Goal: Task Accomplishment & Management: Manage account settings

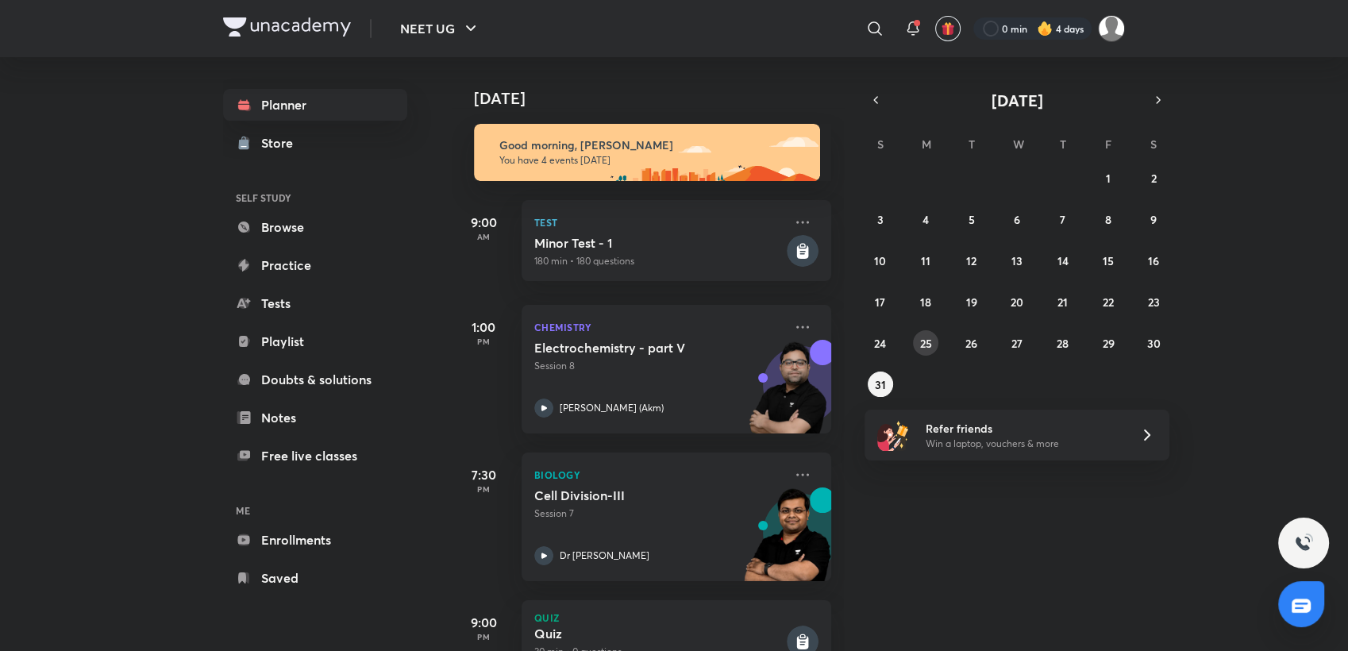
click at [913, 333] on div "27 28 29 30 31 1 2 3 4 5 6 7 8 9 10 11 12 13 14 15 16 17 18 19 20 21 22 23 24 2…" at bounding box center [1016, 281] width 305 height 232
click at [930, 349] on abbr "25" at bounding box center [926, 343] width 12 height 15
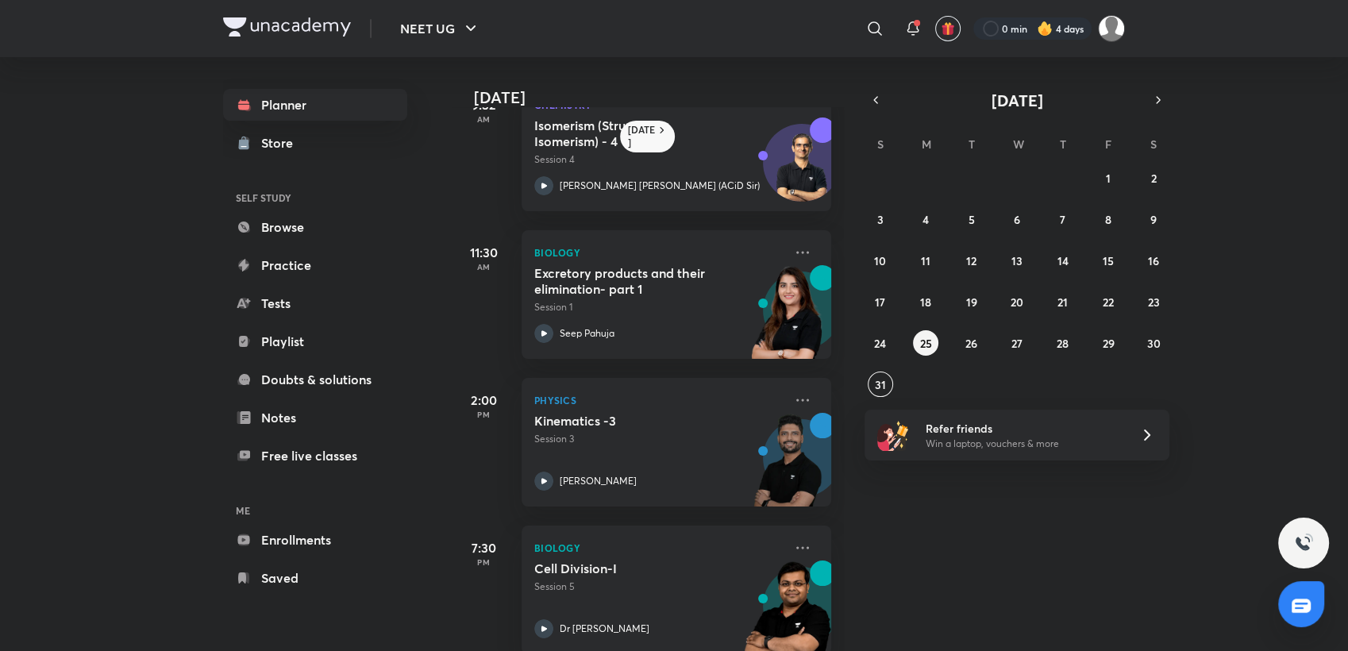
scroll to position [221, 0]
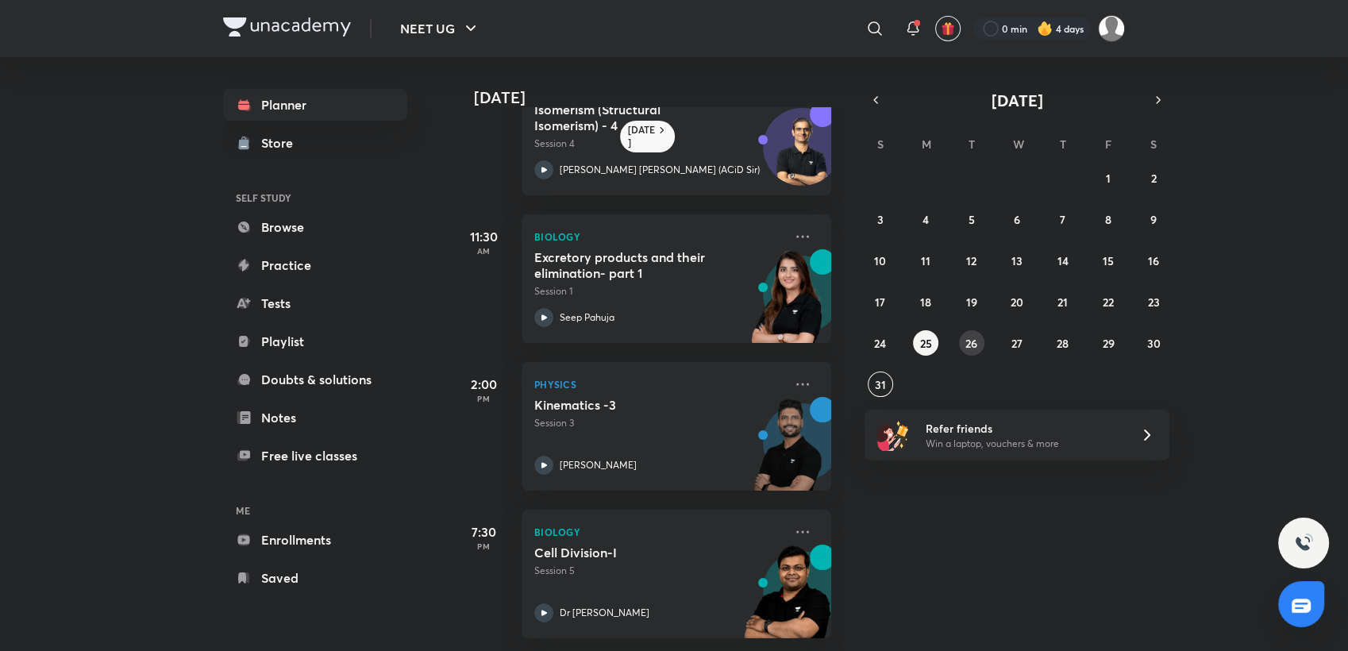
click at [965, 344] on abbr "26" at bounding box center [971, 343] width 12 height 15
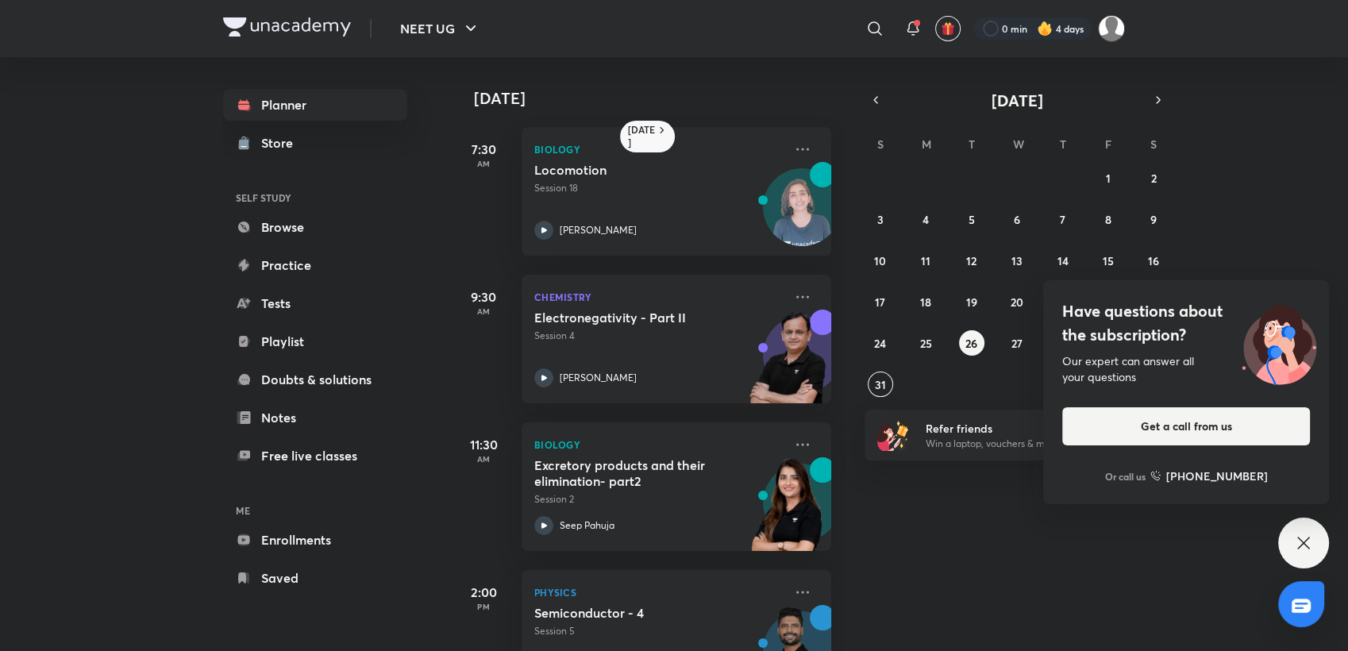
click at [1301, 546] on icon at bounding box center [1303, 542] width 19 height 19
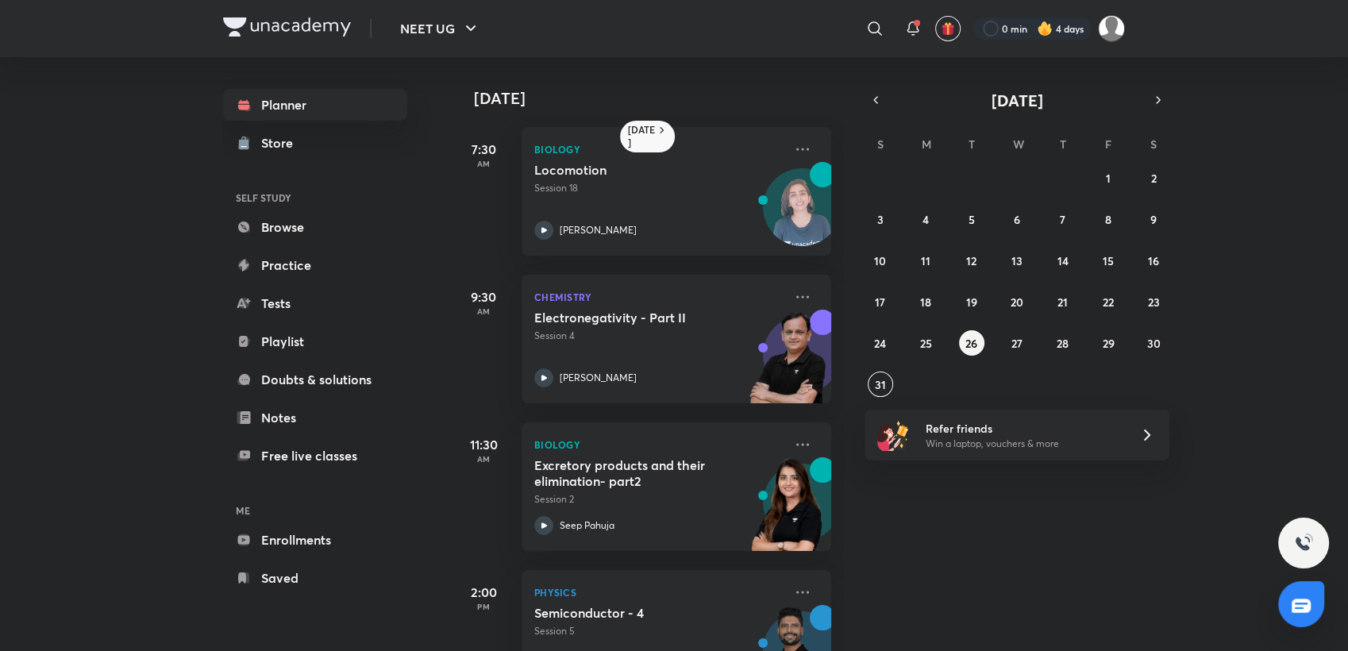
scroll to position [73, 0]
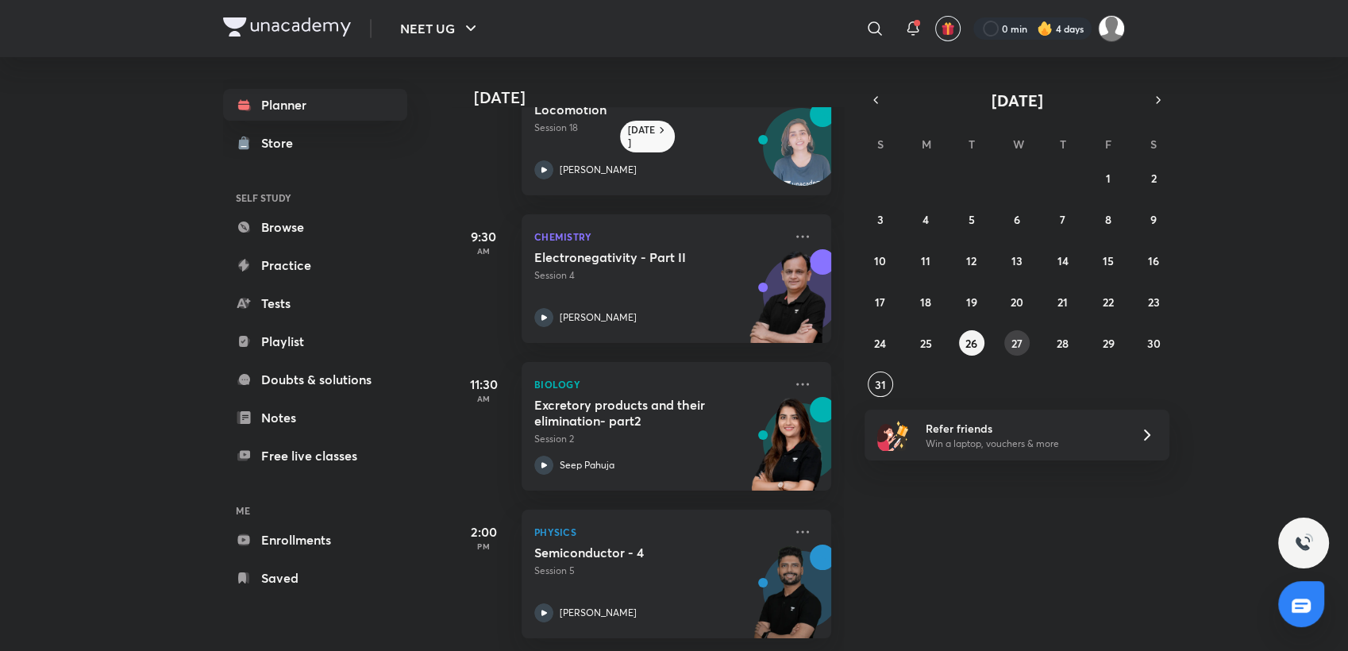
click at [1024, 333] on button "27" at bounding box center [1016, 342] width 25 height 25
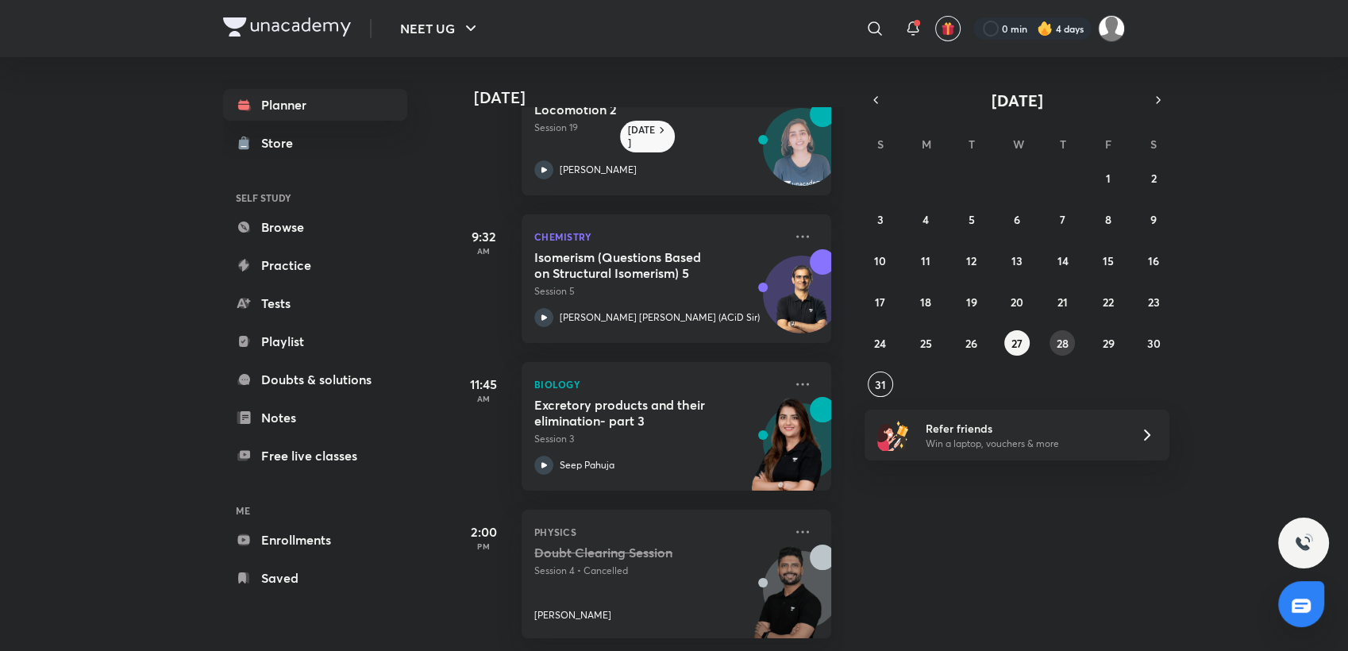
click at [1067, 348] on abbr "28" at bounding box center [1062, 343] width 12 height 15
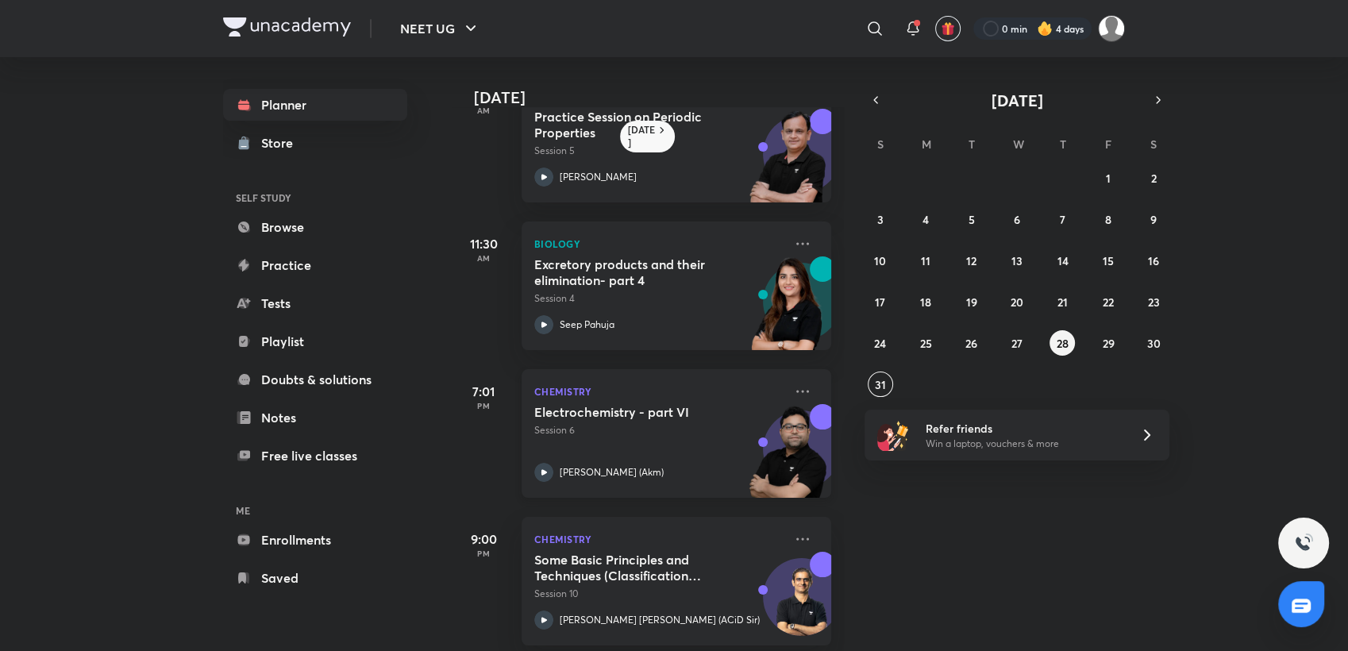
scroll to position [221, 0]
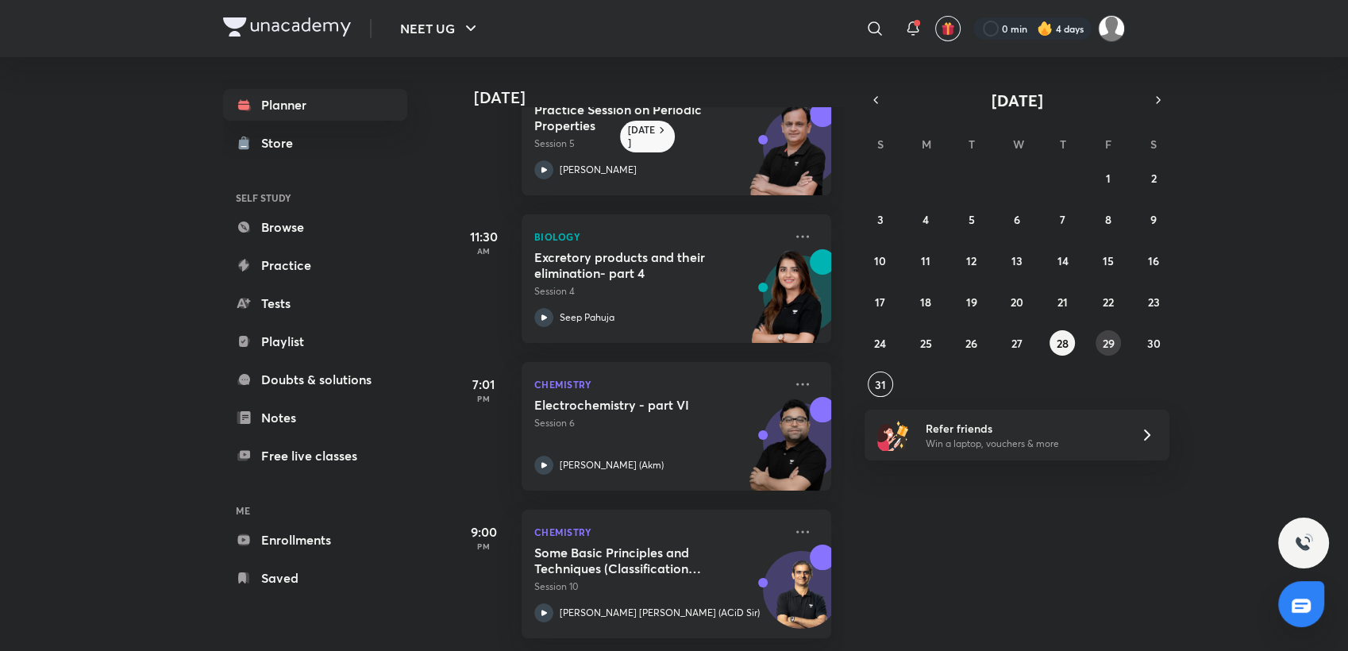
click at [1105, 355] on button "29" at bounding box center [1107, 342] width 25 height 25
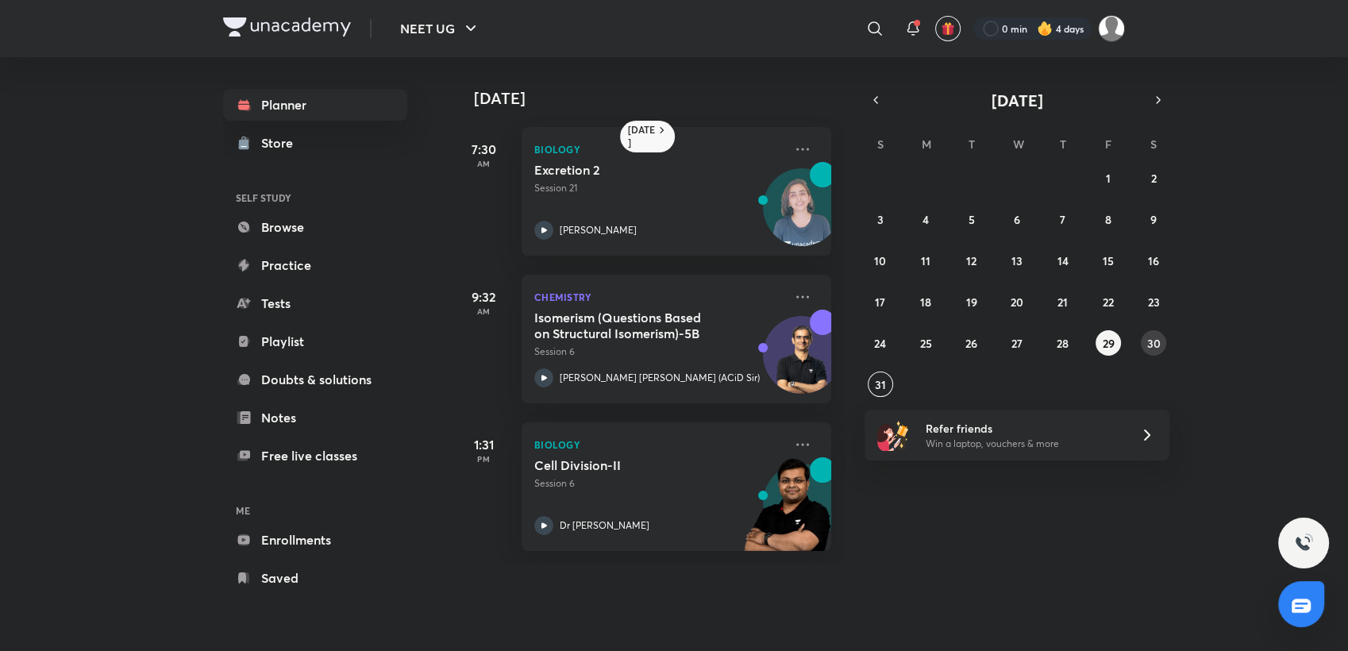
drag, startPoint x: 1140, startPoint y: 332, endPoint x: 1145, endPoint y: 340, distance: 9.7
click at [1145, 340] on div "27 28 29 30 31 1 2 3 4 5 6 7 8 9 10 11 12 13 14 15 16 17 18 19 20 21 22 23 24 2…" at bounding box center [1016, 281] width 305 height 232
click at [1145, 340] on button "30" at bounding box center [1152, 342] width 25 height 25
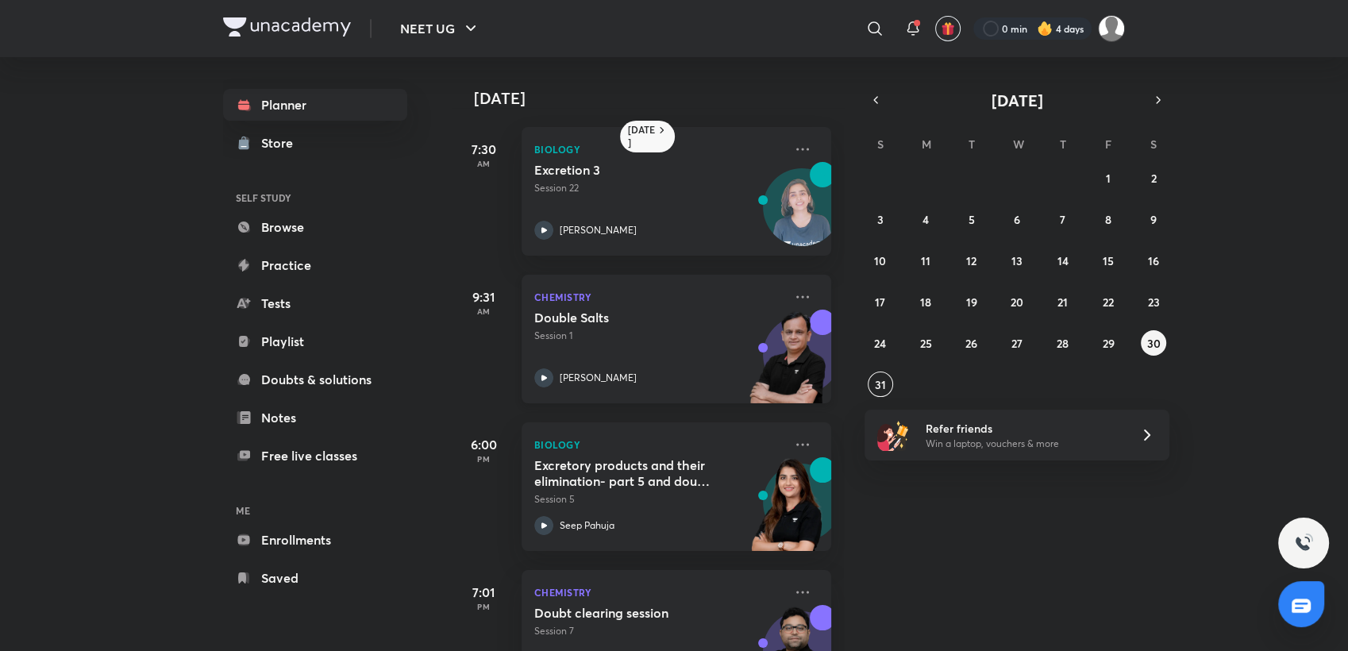
scroll to position [73, 0]
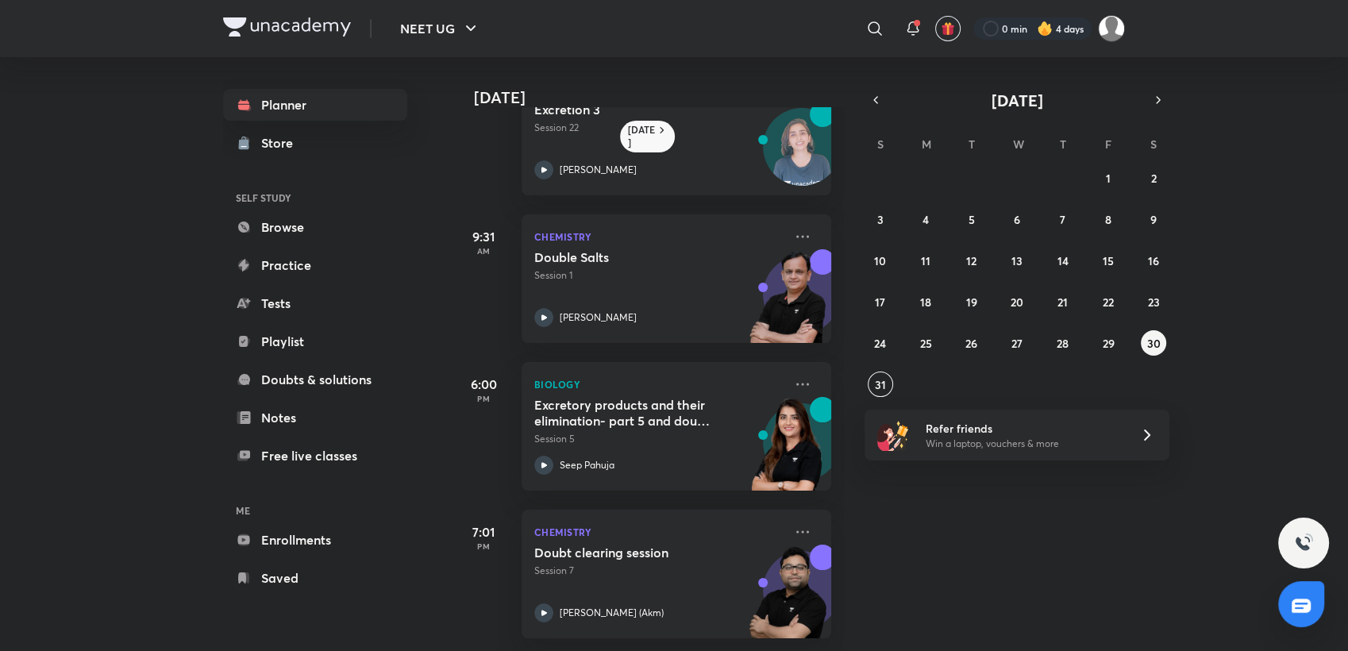
click at [1044, 29] on img at bounding box center [1044, 29] width 16 height 16
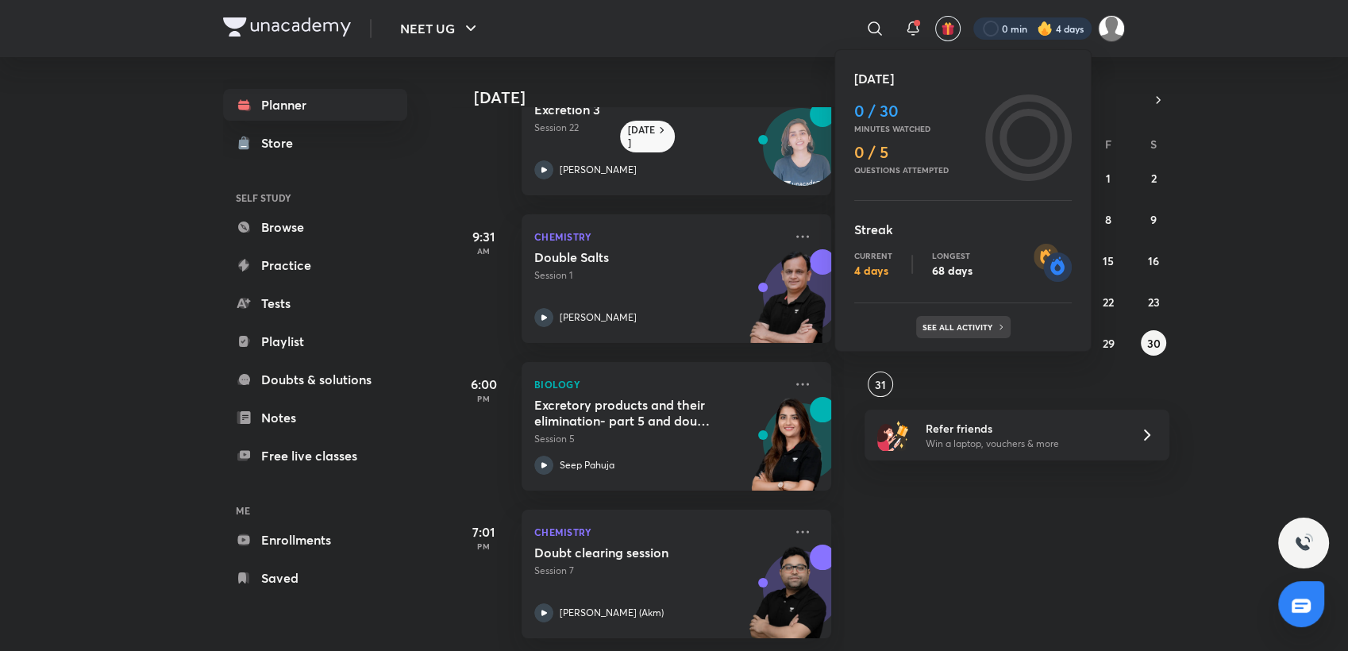
click at [988, 321] on div "See all activity" at bounding box center [963, 327] width 94 height 22
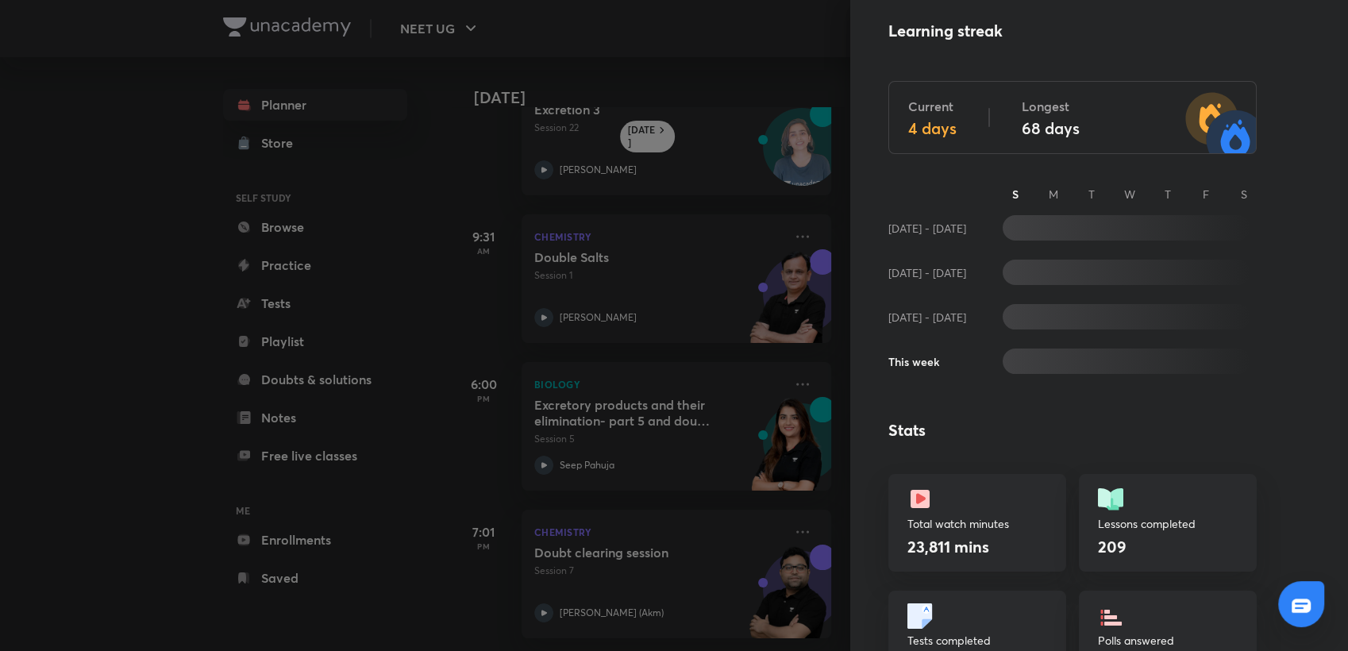
scroll to position [49, 0]
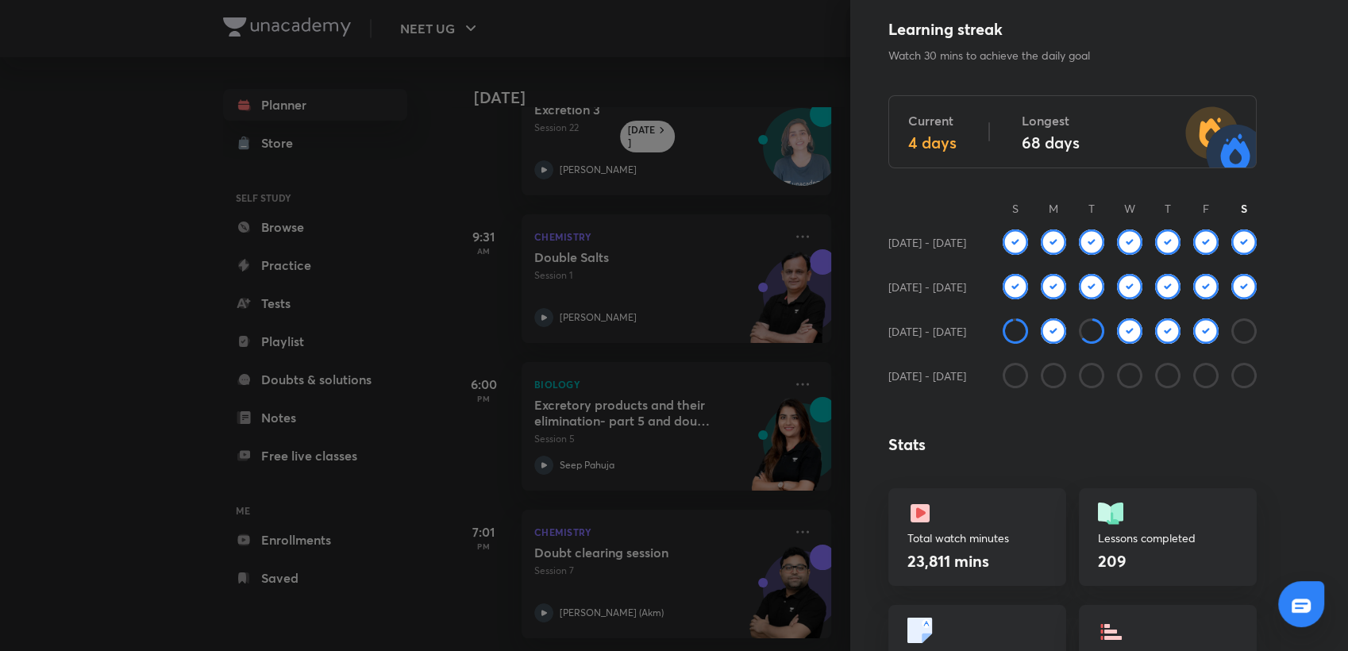
click at [705, 177] on div at bounding box center [674, 325] width 1348 height 651
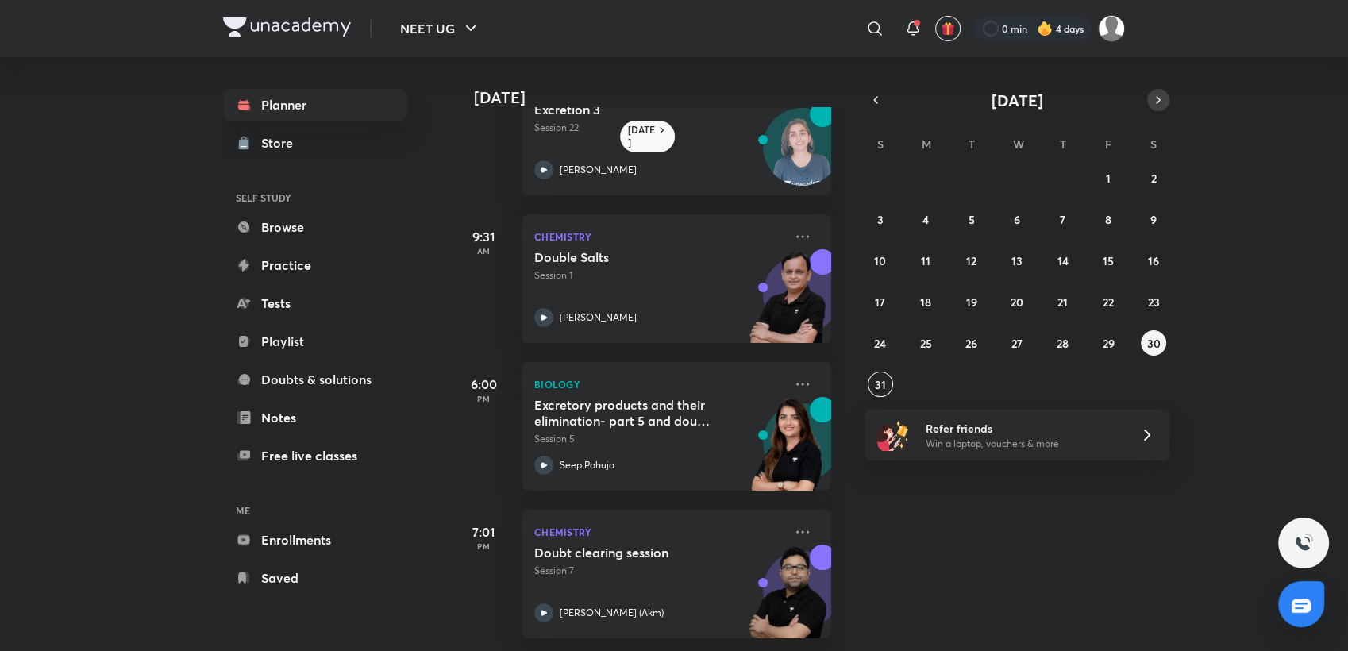
click at [1152, 109] on button "button" at bounding box center [1158, 100] width 22 height 22
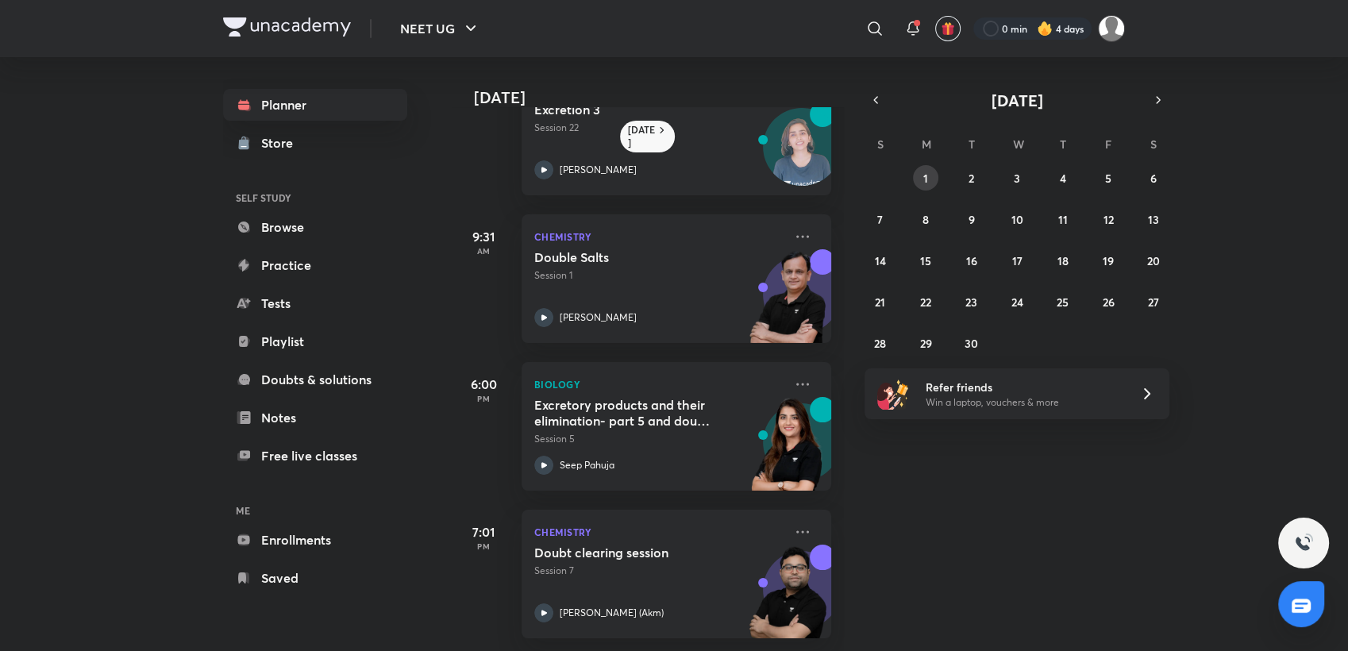
click at [933, 173] on button "1" at bounding box center [925, 177] width 25 height 25
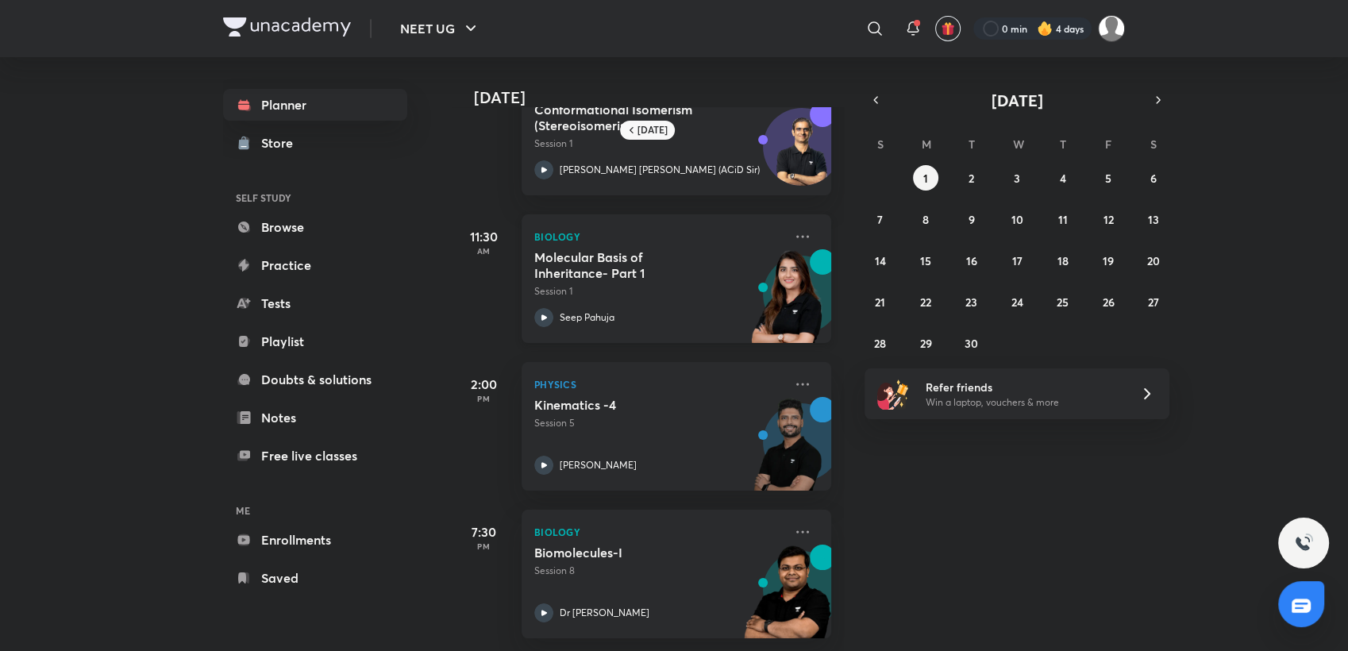
scroll to position [73, 0]
click at [969, 171] on abbr "2" at bounding box center [971, 178] width 6 height 15
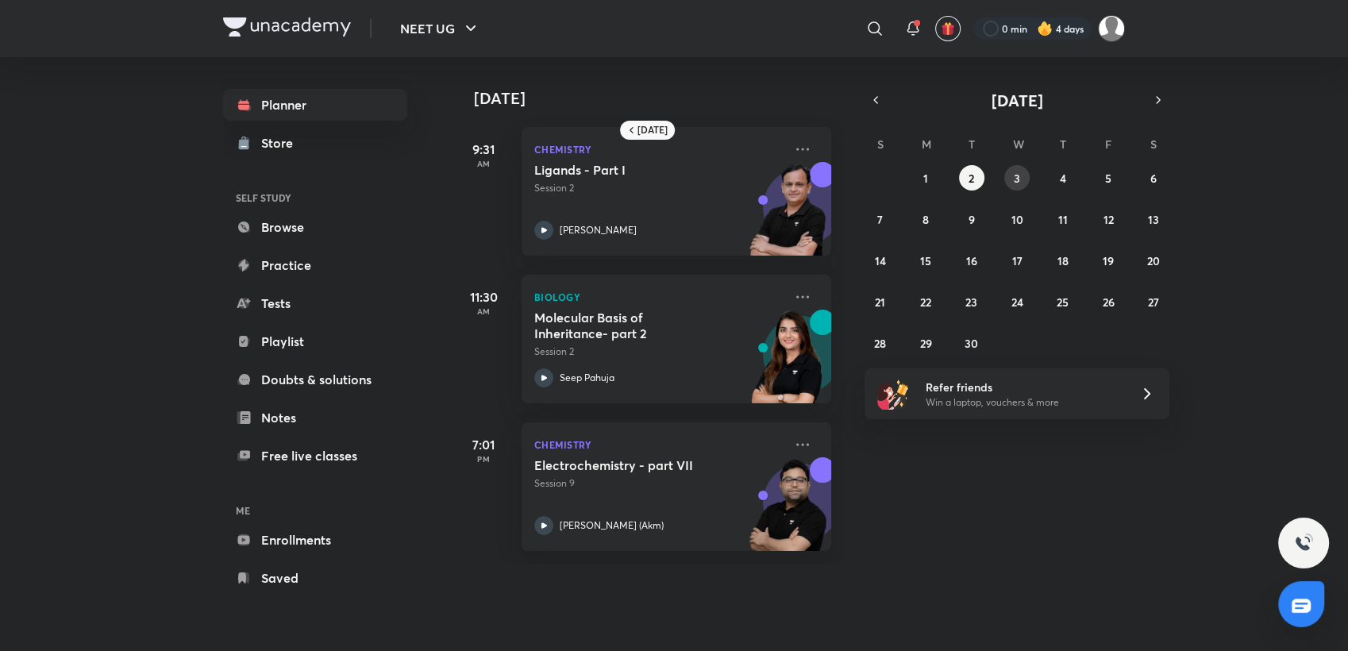
click at [1009, 167] on button "3" at bounding box center [1016, 177] width 25 height 25
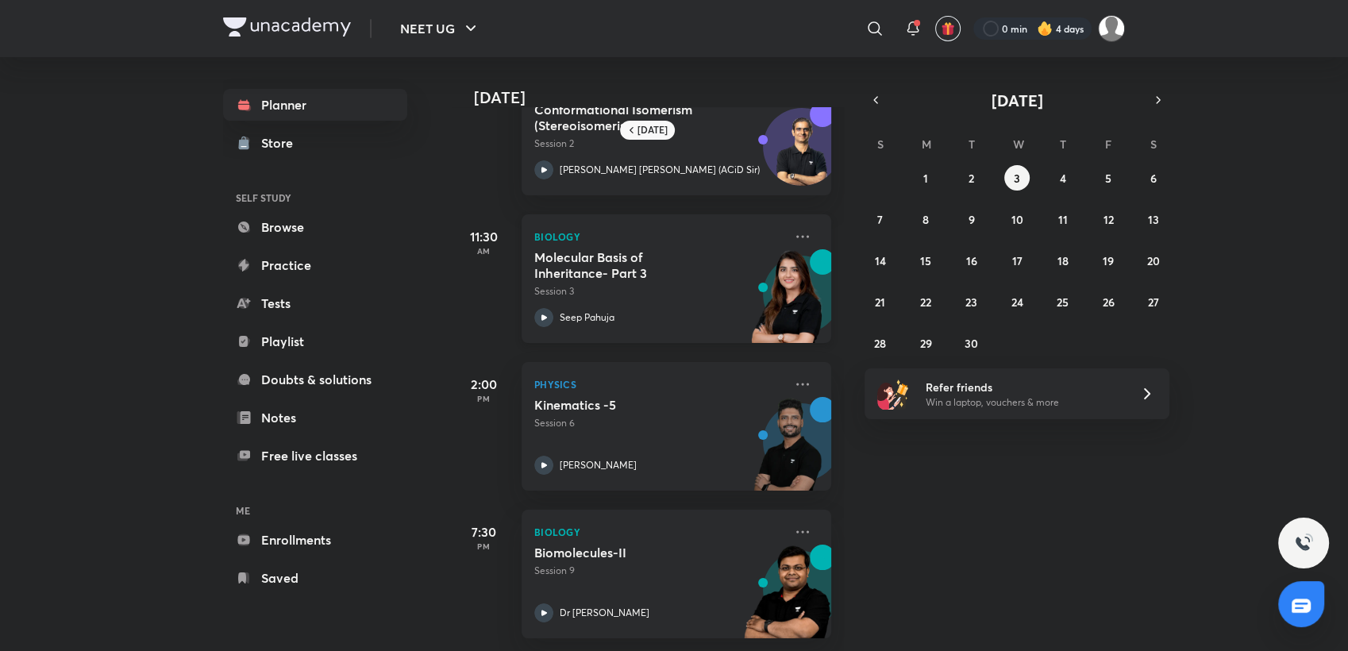
scroll to position [72, 0]
click at [1117, 175] on button "5" at bounding box center [1107, 177] width 25 height 25
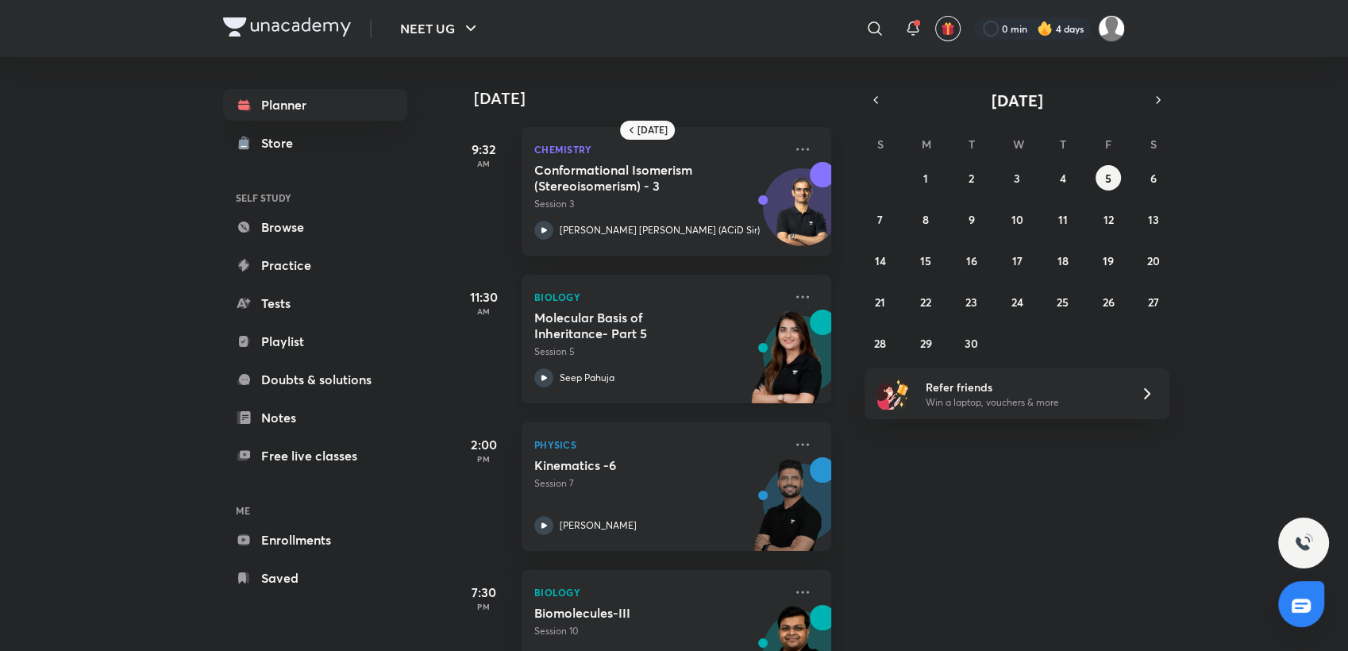
scroll to position [73, 0]
